Goal: Use online tool/utility: Use online tool/utility

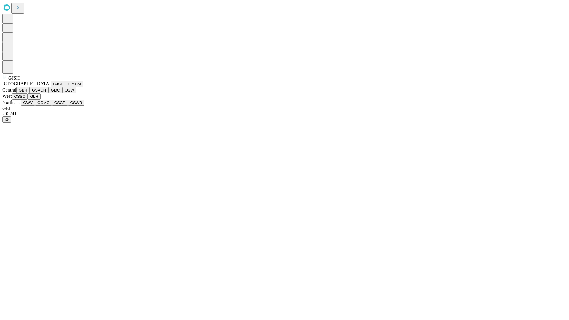
click at [51, 87] on button "GJSH" at bounding box center [58, 84] width 15 height 6
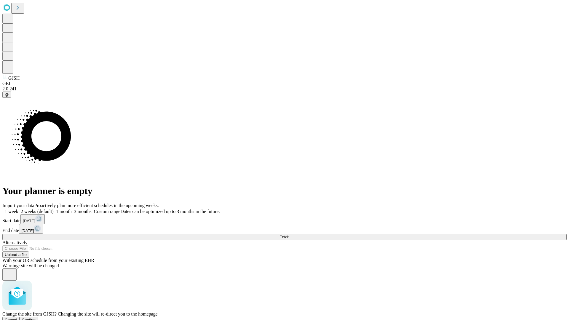
click at [36, 318] on span "Confirm" at bounding box center [29, 320] width 14 height 4
click at [54, 209] on label "2 weeks (default)" at bounding box center [35, 211] width 35 height 5
click at [289, 235] on span "Fetch" at bounding box center [285, 237] width 10 height 4
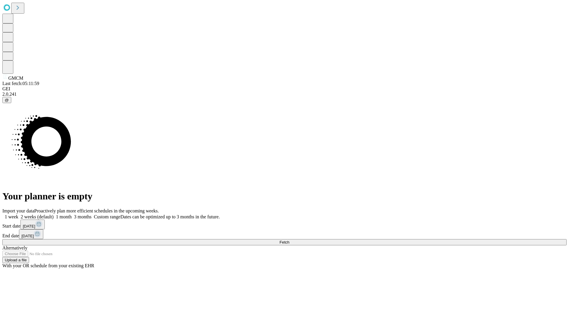
click at [54, 214] on label "2 weeks (default)" at bounding box center [35, 216] width 35 height 5
click at [289, 240] on span "Fetch" at bounding box center [285, 242] width 10 height 4
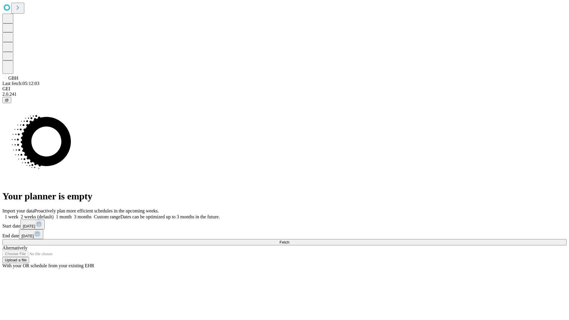
click at [54, 214] on label "2 weeks (default)" at bounding box center [35, 216] width 35 height 5
click at [289, 240] on span "Fetch" at bounding box center [285, 242] width 10 height 4
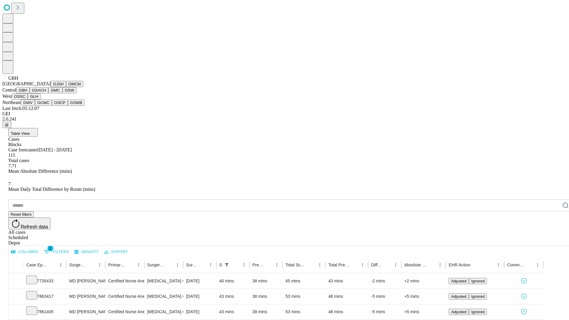
click at [46, 93] on button "GSACH" at bounding box center [39, 90] width 19 height 6
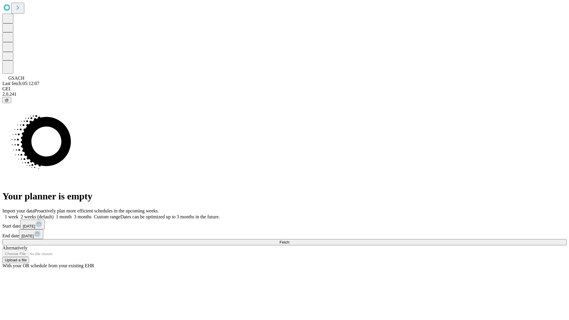
click at [54, 214] on label "2 weeks (default)" at bounding box center [35, 216] width 35 height 5
click at [289, 240] on span "Fetch" at bounding box center [285, 242] width 10 height 4
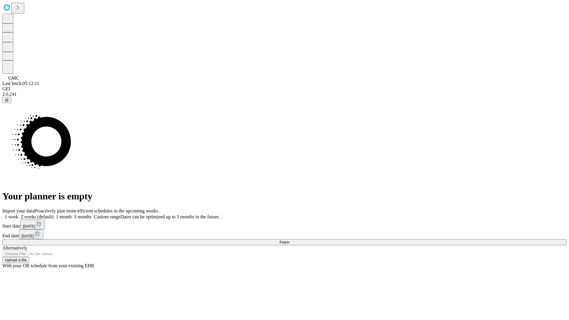
click at [54, 214] on label "2 weeks (default)" at bounding box center [35, 216] width 35 height 5
click at [289, 240] on span "Fetch" at bounding box center [285, 242] width 10 height 4
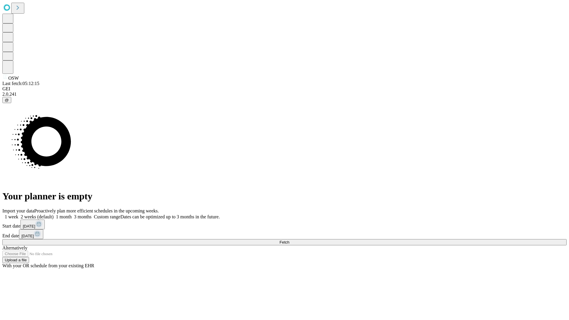
click at [54, 214] on label "2 weeks (default)" at bounding box center [35, 216] width 35 height 5
click at [289, 240] on span "Fetch" at bounding box center [285, 242] width 10 height 4
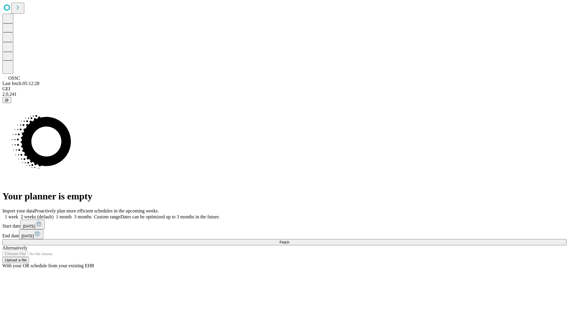
click at [54, 214] on label "2 weeks (default)" at bounding box center [35, 216] width 35 height 5
click at [289, 240] on span "Fetch" at bounding box center [285, 242] width 10 height 4
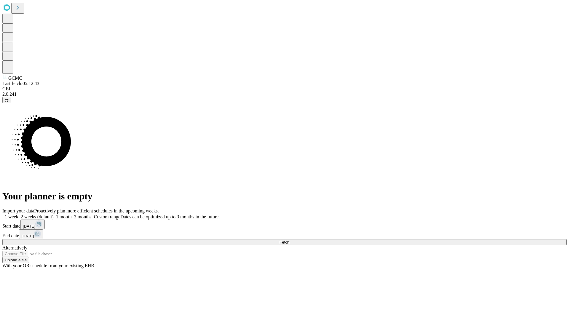
click at [54, 214] on label "2 weeks (default)" at bounding box center [35, 216] width 35 height 5
click at [289, 240] on span "Fetch" at bounding box center [285, 242] width 10 height 4
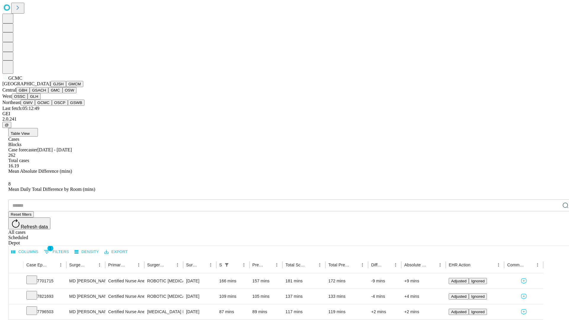
click at [52, 106] on button "OSCP" at bounding box center [60, 103] width 16 height 6
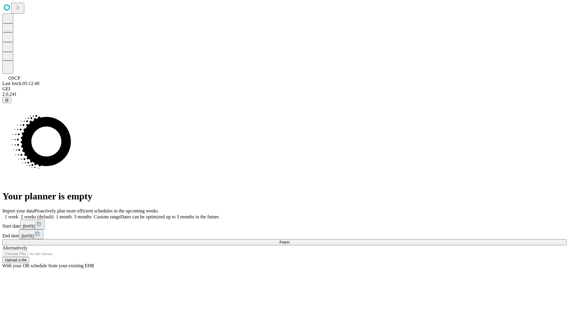
click at [54, 214] on label "2 weeks (default)" at bounding box center [35, 216] width 35 height 5
click at [289, 240] on span "Fetch" at bounding box center [285, 242] width 10 height 4
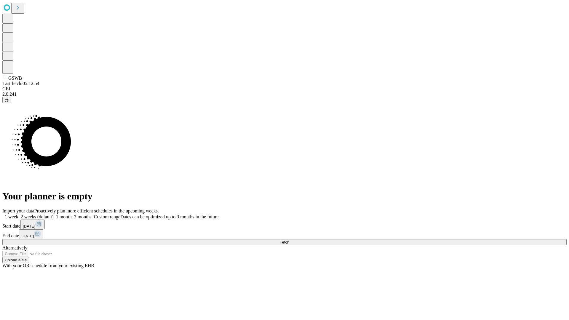
click at [289, 240] on span "Fetch" at bounding box center [285, 242] width 10 height 4
